Goal: Transaction & Acquisition: Download file/media

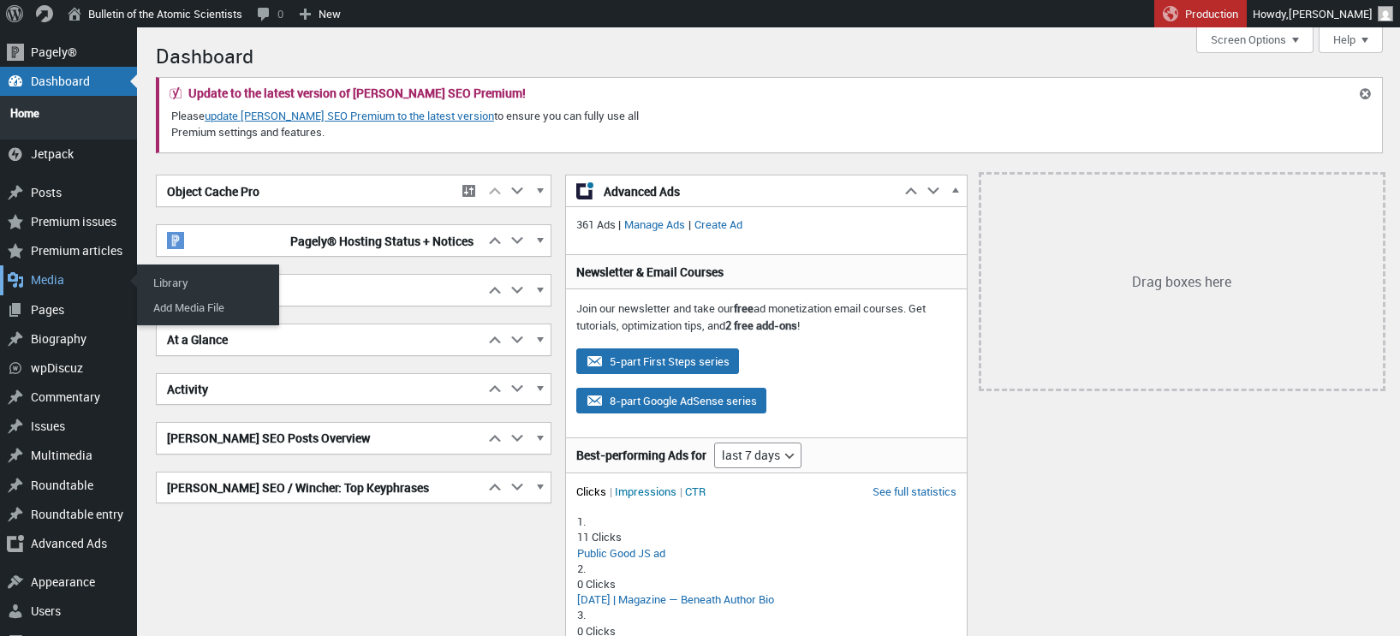
click at [59, 272] on div "Media" at bounding box center [68, 280] width 137 height 29
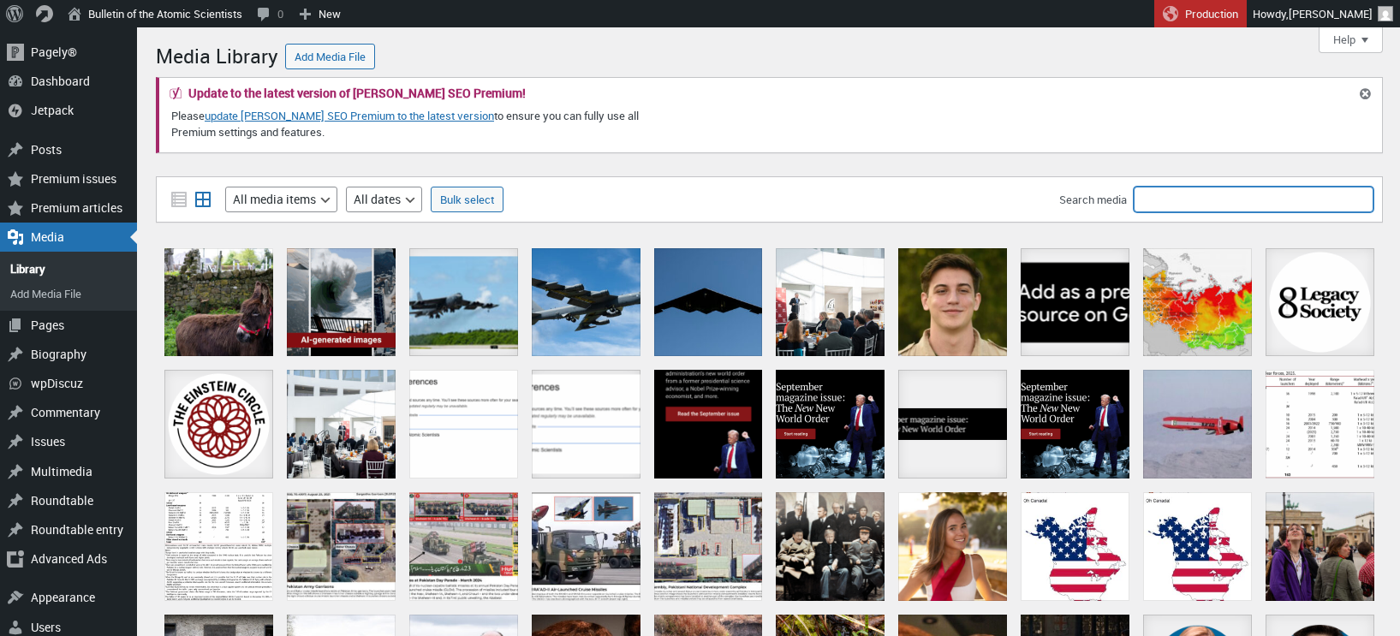
click at [1192, 198] on input "Search media" at bounding box center [1254, 200] width 240 height 26
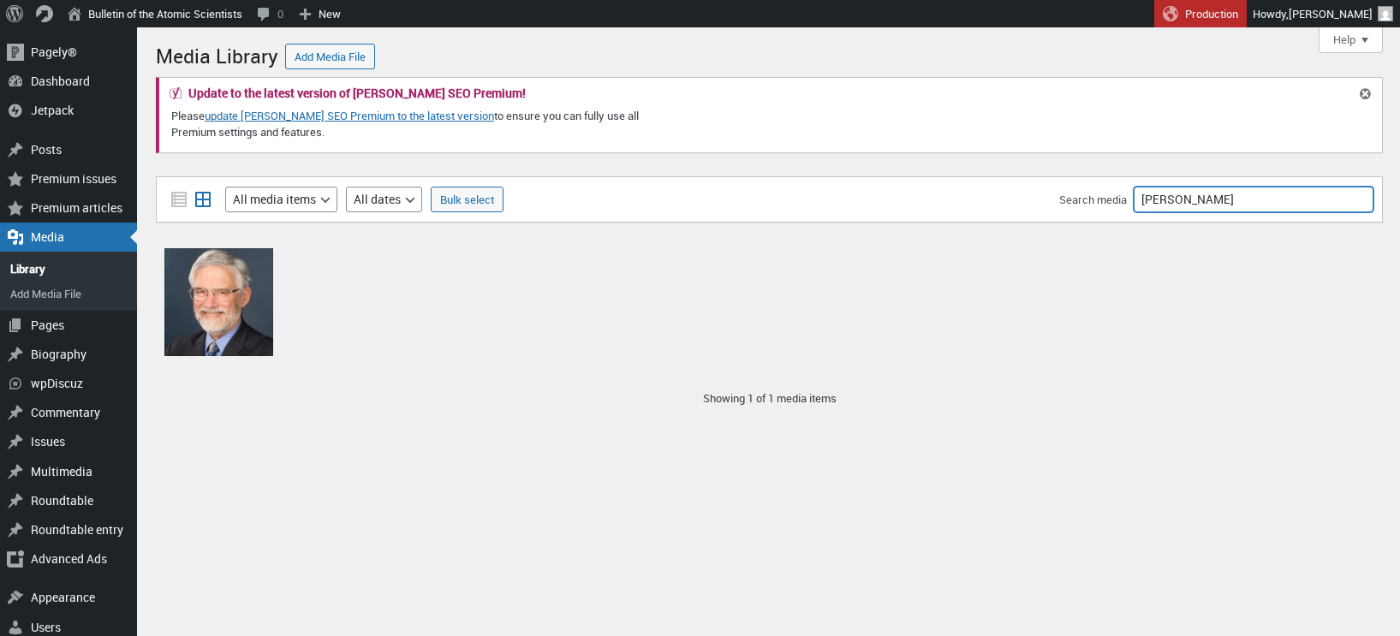
type input "john-holdren"
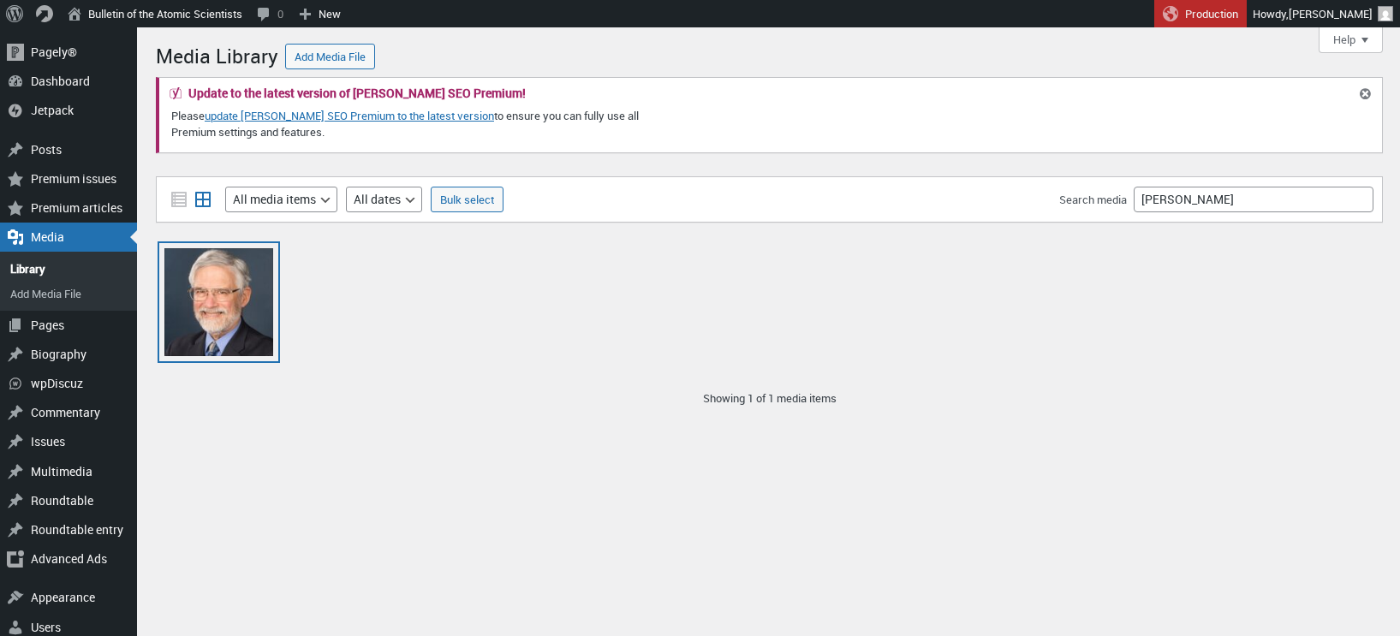
click at [211, 306] on div "John Holdren" at bounding box center [218, 302] width 109 height 109
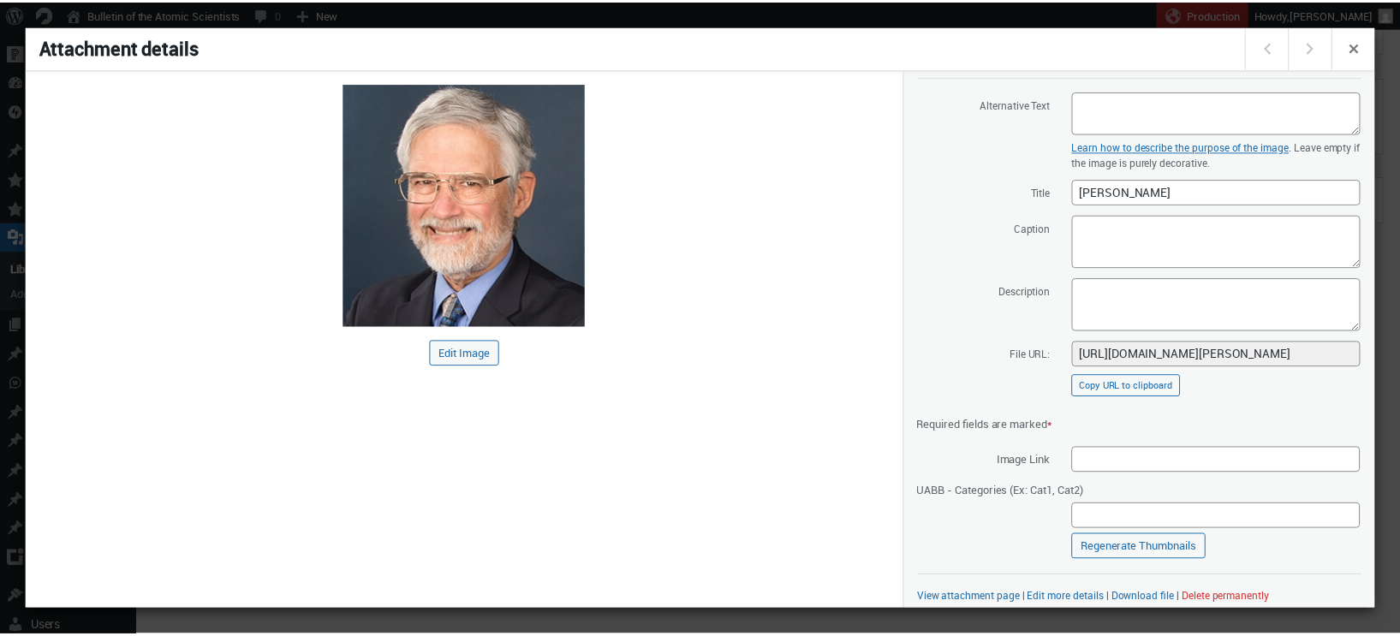
scroll to position [153, 0]
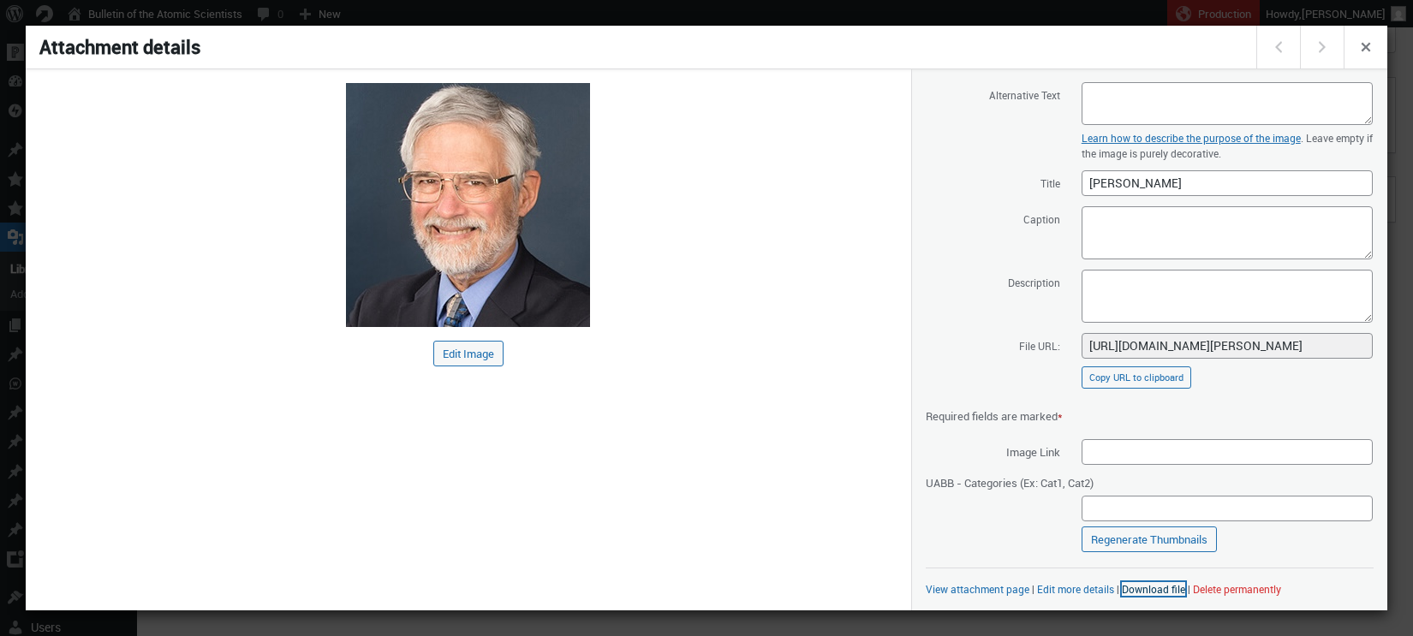
click at [1138, 588] on link "Download file" at bounding box center [1153, 589] width 63 height 14
click at [1360, 50] on span "Close dialog" at bounding box center [1366, 46] width 19 height 14
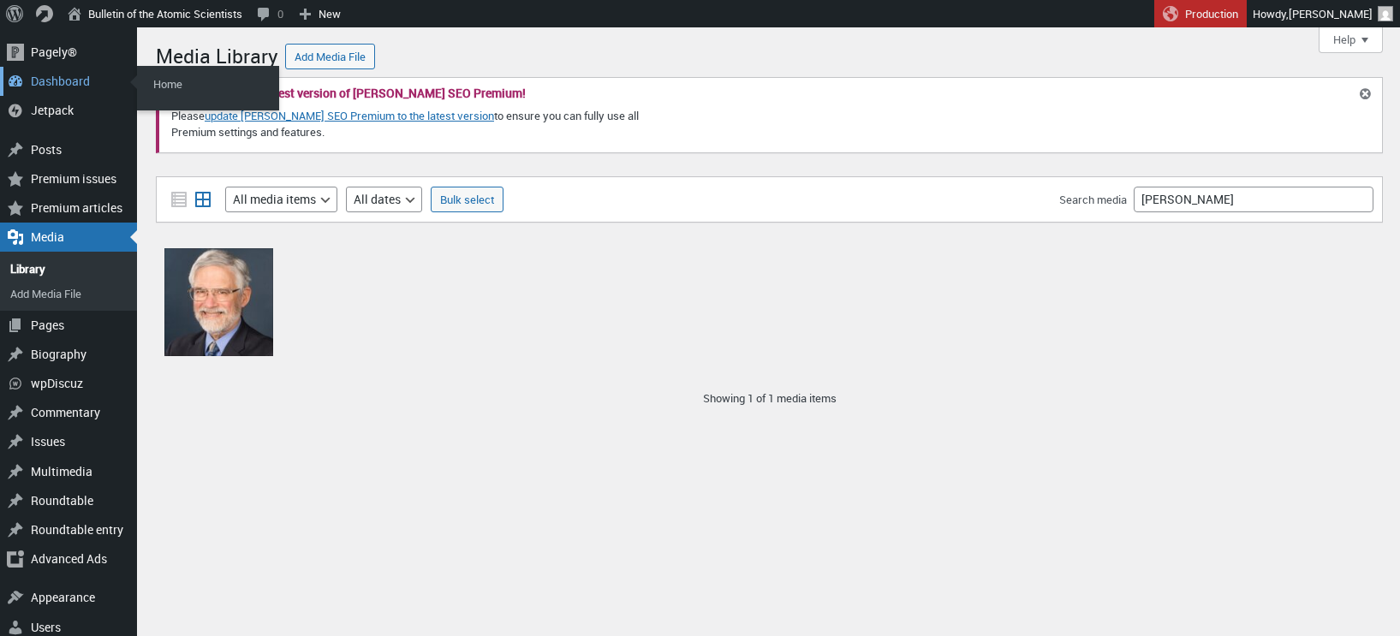
click at [58, 83] on div "Dashboard" at bounding box center [68, 81] width 137 height 29
